Goal: Find specific page/section: Find specific page/section

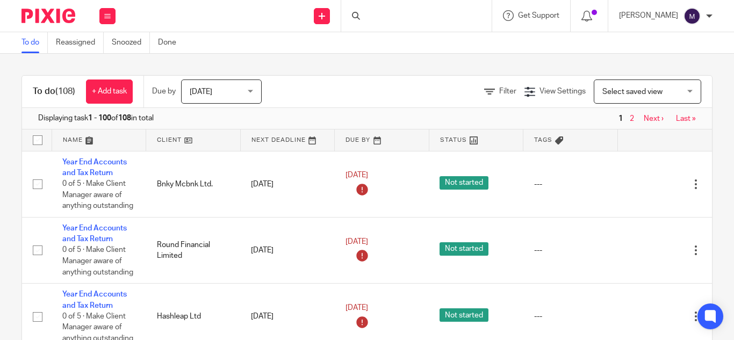
click at [387, 13] on div at bounding box center [416, 16] width 150 height 32
click at [360, 15] on icon at bounding box center [356, 16] width 8 height 8
click at [390, 13] on div at bounding box center [416, 16] width 150 height 32
click at [390, 12] on div at bounding box center [416, 16] width 150 height 32
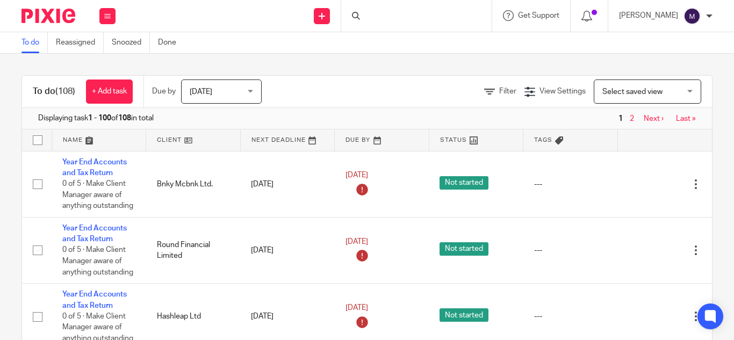
click at [390, 12] on div at bounding box center [416, 16] width 150 height 32
click at [390, 9] on div at bounding box center [416, 16] width 150 height 32
click at [387, 13] on div at bounding box center [416, 16] width 150 height 32
click at [399, 12] on div at bounding box center [416, 16] width 150 height 32
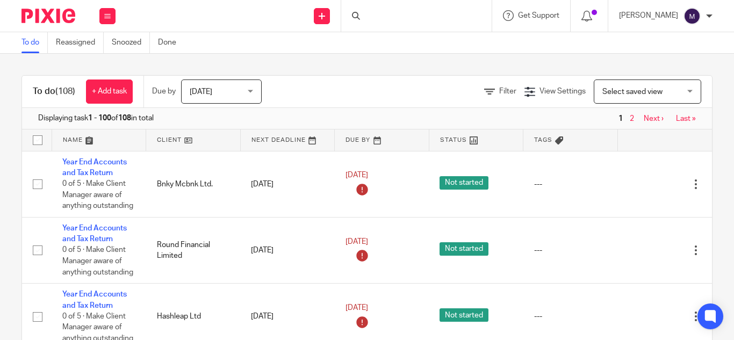
click at [360, 15] on icon at bounding box center [356, 16] width 8 height 8
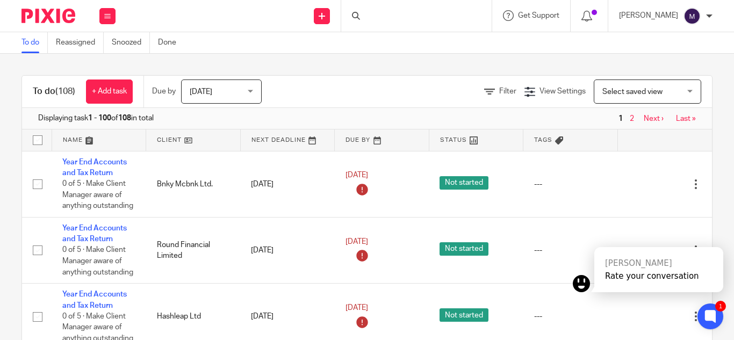
click at [388, 18] on div at bounding box center [416, 16] width 150 height 32
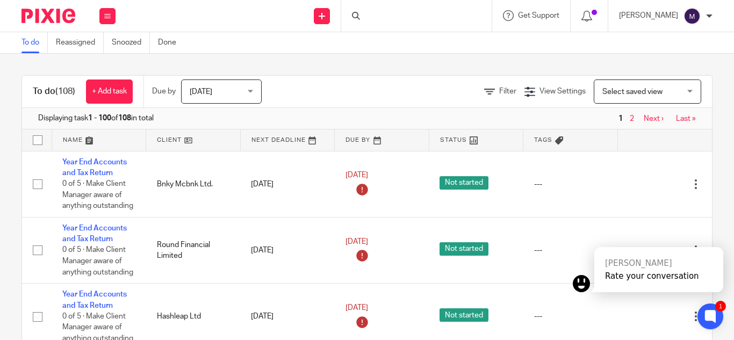
click at [388, 18] on div at bounding box center [416, 16] width 150 height 32
drag, startPoint x: 388, startPoint y: 18, endPoint x: 382, endPoint y: 16, distance: 6.6
click at [360, 16] on icon at bounding box center [356, 16] width 8 height 8
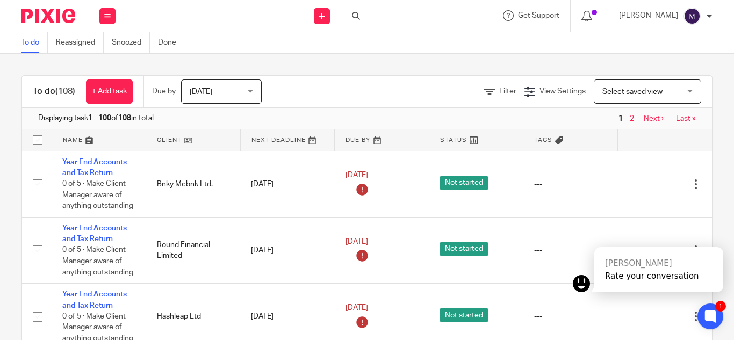
click at [360, 16] on icon at bounding box center [356, 16] width 8 height 8
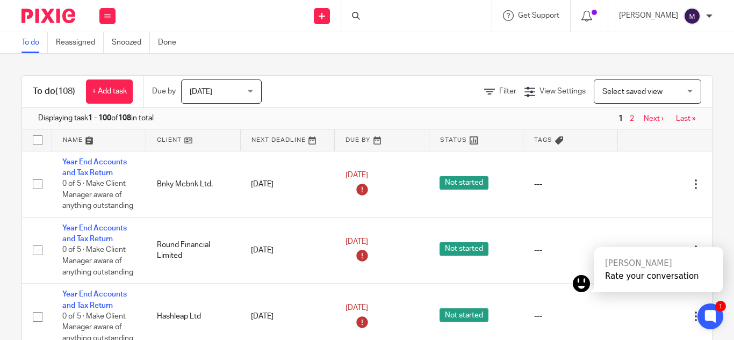
click at [360, 16] on icon at bounding box center [356, 16] width 8 height 8
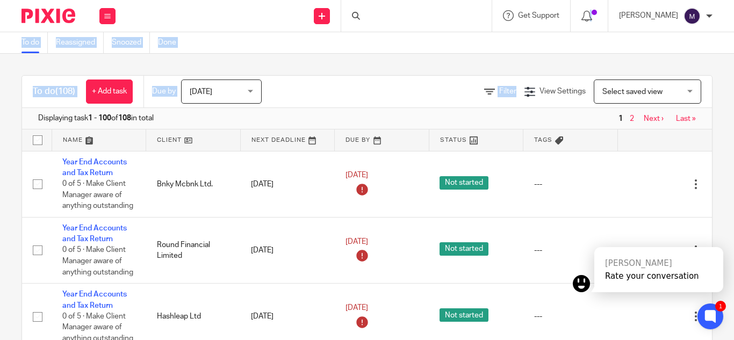
drag, startPoint x: 382, startPoint y: 16, endPoint x: 492, endPoint y: 96, distance: 136.1
click at [492, 96] on body "Work Email Clients Team Reports Work Email Clients Team Reports Settings Send n…" at bounding box center [367, 170] width 734 height 340
click at [404, 20] on div at bounding box center [416, 16] width 150 height 32
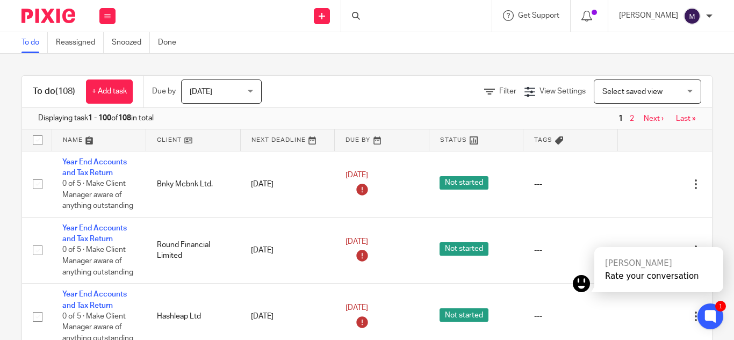
click at [404, 20] on div at bounding box center [416, 16] width 150 height 32
click at [393, 18] on div at bounding box center [416, 16] width 150 height 32
click at [377, 11] on div at bounding box center [416, 16] width 150 height 32
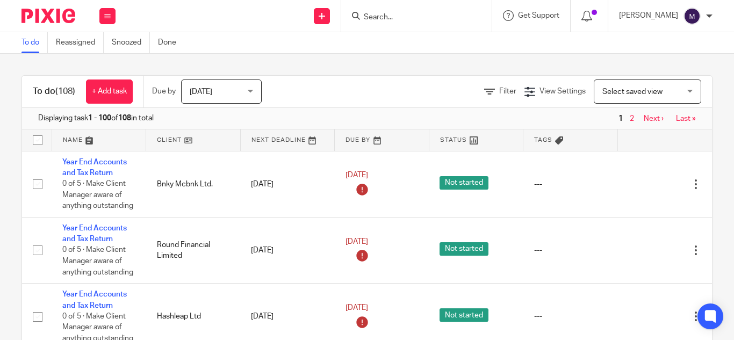
click at [409, 16] on input "Search" at bounding box center [411, 18] width 97 height 10
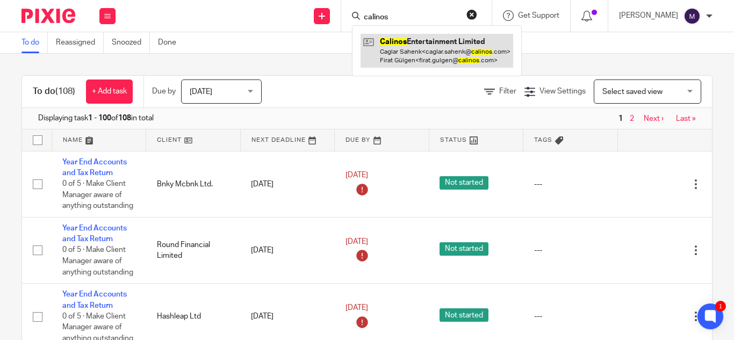
type input "calinos"
click at [448, 57] on link at bounding box center [436, 50] width 153 height 33
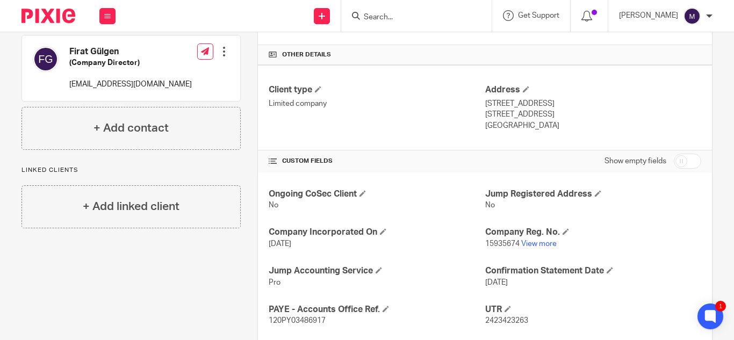
scroll to position [324, 0]
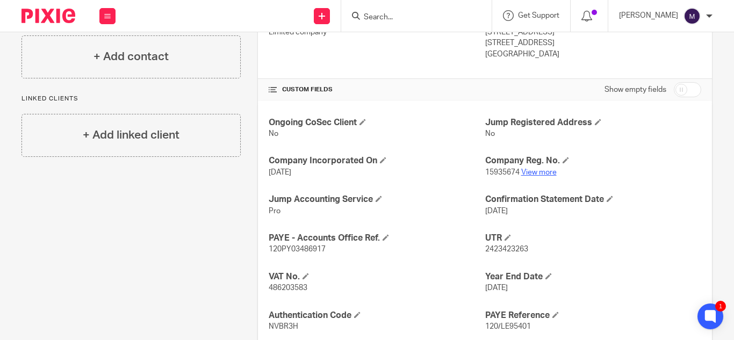
click at [540, 172] on link "View more" at bounding box center [538, 173] width 35 height 8
